Goal: Check status

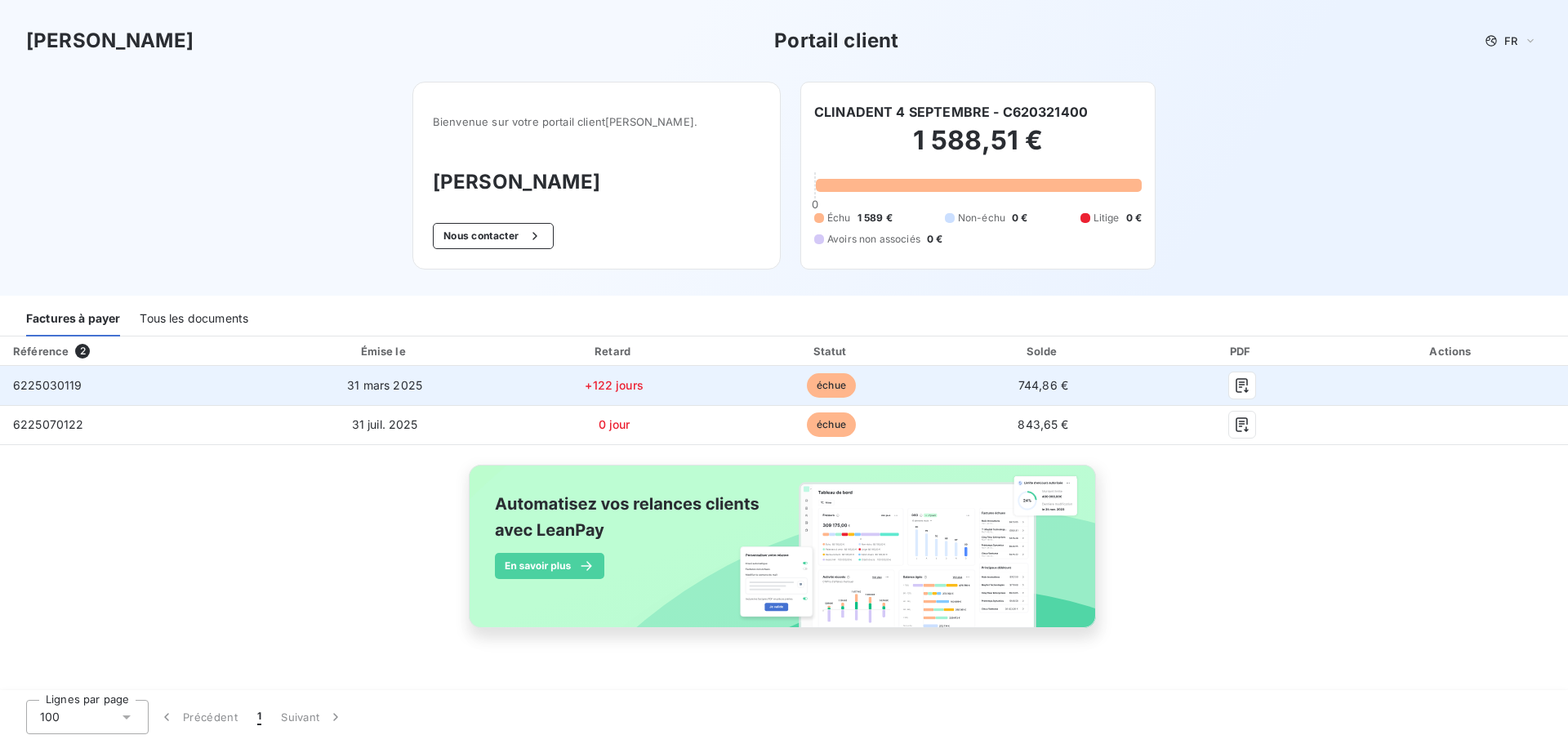
click at [1332, 383] on td at bounding box center [1242, 386] width 188 height 39
click at [1337, 385] on td at bounding box center [1453, 386] width 232 height 39
click at [105, 379] on td "6225030119" at bounding box center [132, 386] width 265 height 39
click at [454, 381] on td "31 mars 2025" at bounding box center [385, 386] width 240 height 39
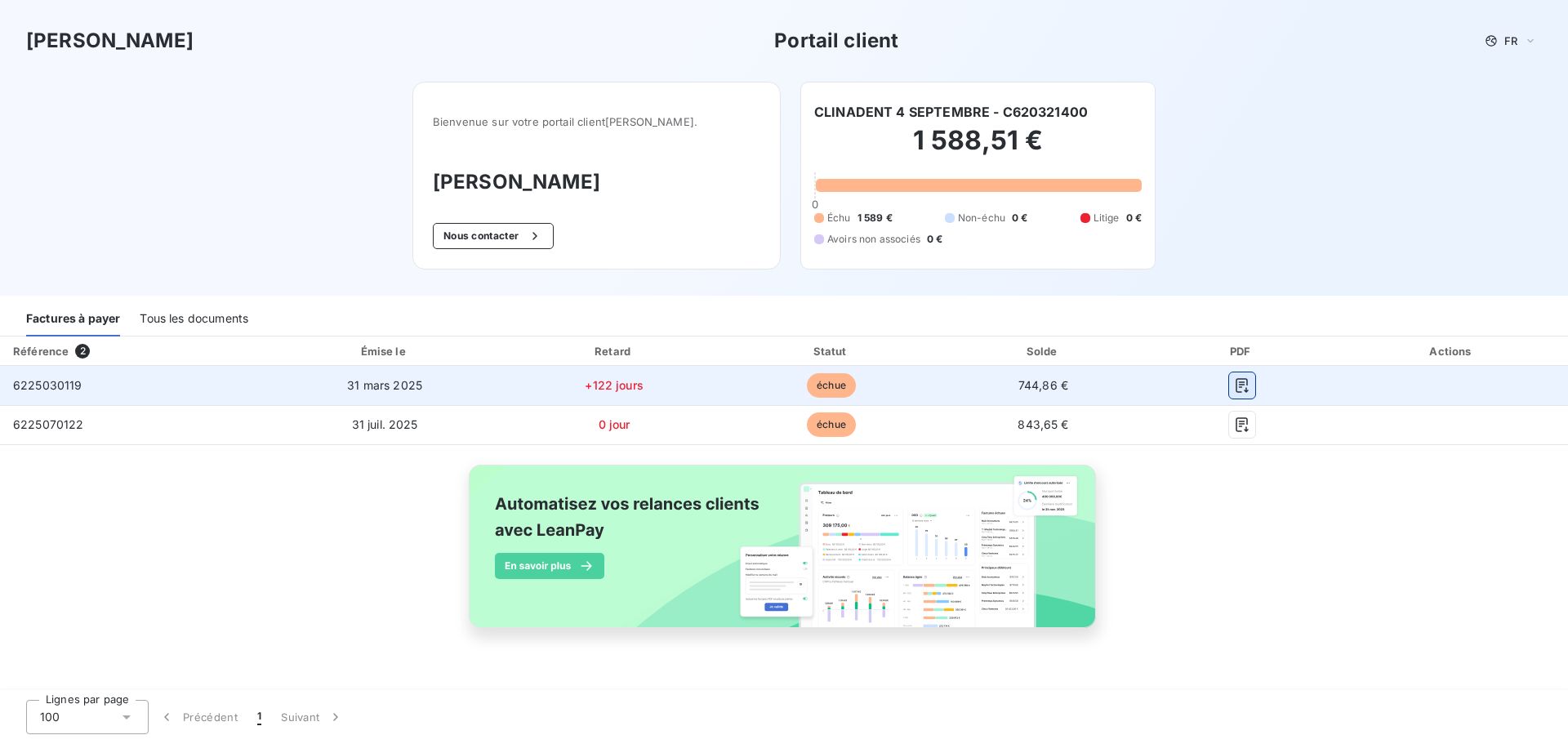
click at [1250, 386] on button "button" at bounding box center [1242, 386] width 26 height 26
